Goal: Task Accomplishment & Management: Use online tool/utility

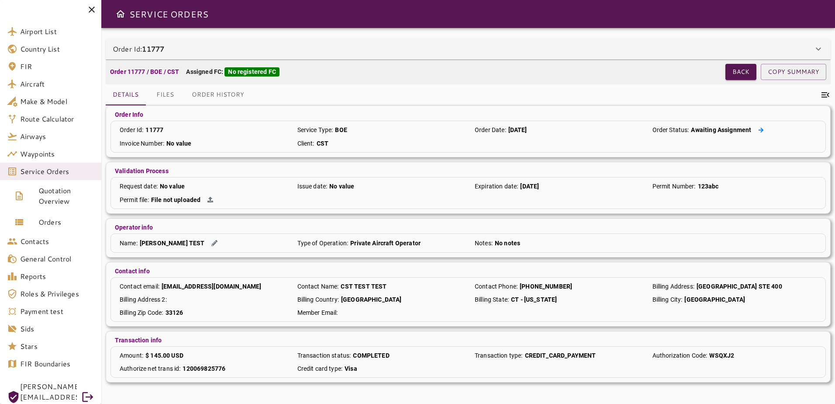
click at [759, 128] on icon at bounding box center [762, 130] width 6 height 6
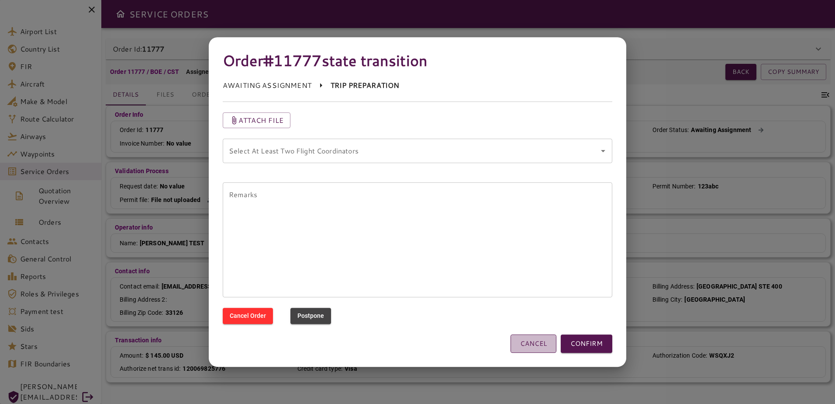
click at [527, 349] on button "CANCEL" at bounding box center [534, 343] width 46 height 18
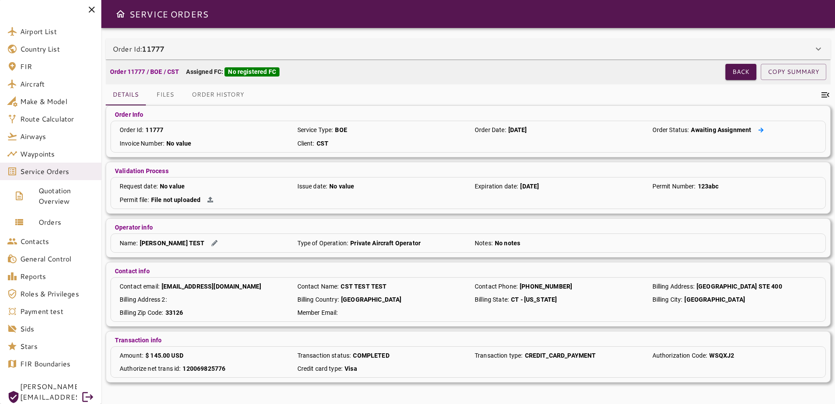
click at [762, 127] on icon at bounding box center [762, 130] width 6 height 6
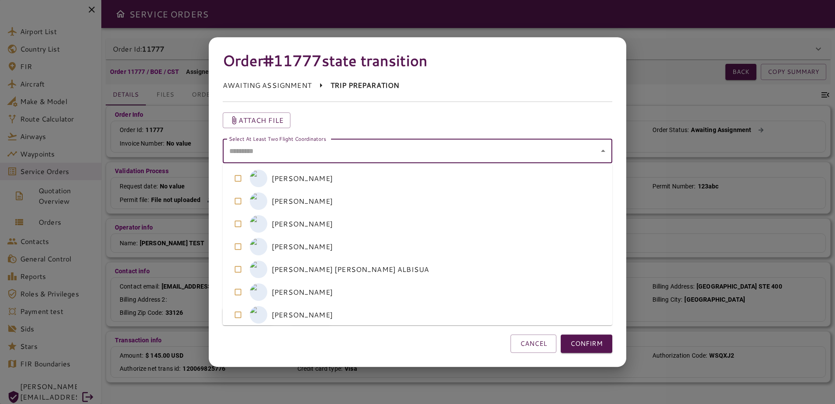
click at [487, 152] on coordinators "Select At Least Two Flight Coordinators" at bounding box center [411, 150] width 369 height 17
click at [480, 299] on coordinators-option-5 "[PERSON_NAME]" at bounding box center [418, 292] width 390 height 23
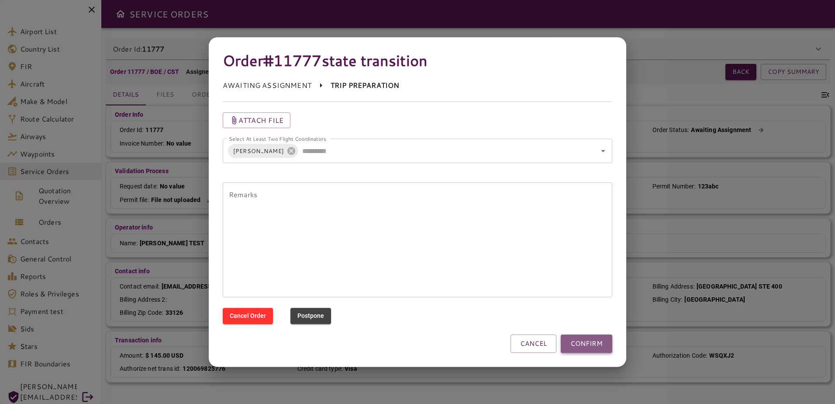
click at [597, 344] on button "CONFIRM" at bounding box center [587, 343] width 52 height 18
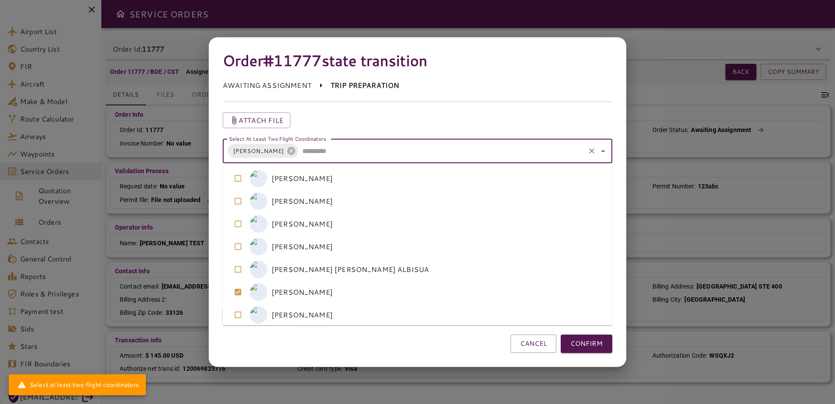
click at [497, 153] on coordinators "Select At Least Two Flight Coordinators" at bounding box center [442, 150] width 284 height 17
click at [475, 253] on coordinators-option-3 "I [PERSON_NAME]" at bounding box center [418, 246] width 390 height 23
click at [569, 343] on button "CONFIRM" at bounding box center [587, 343] width 52 height 18
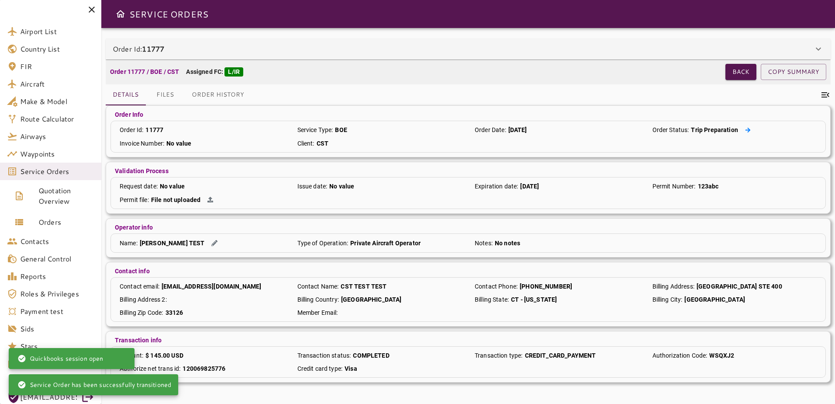
click at [745, 126] on button at bounding box center [748, 129] width 13 height 9
